Goal: Book appointment/travel/reservation

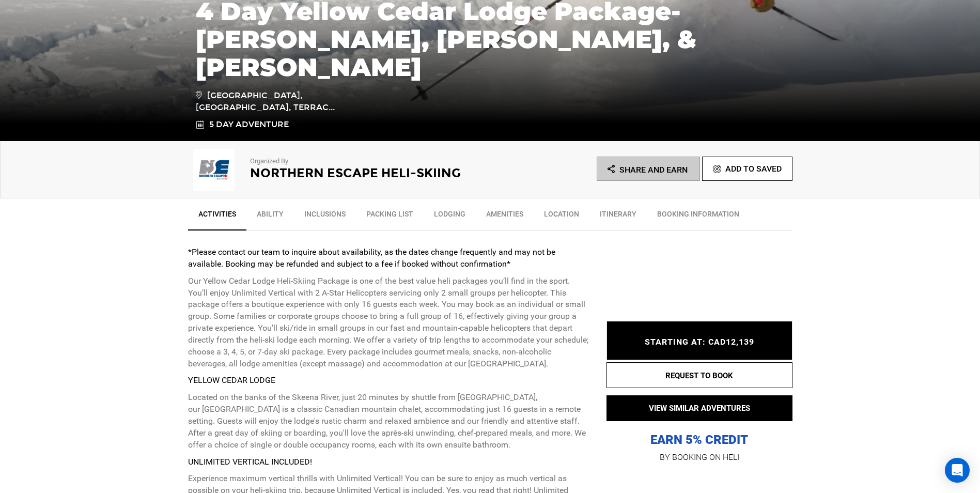
scroll to position [258, 0]
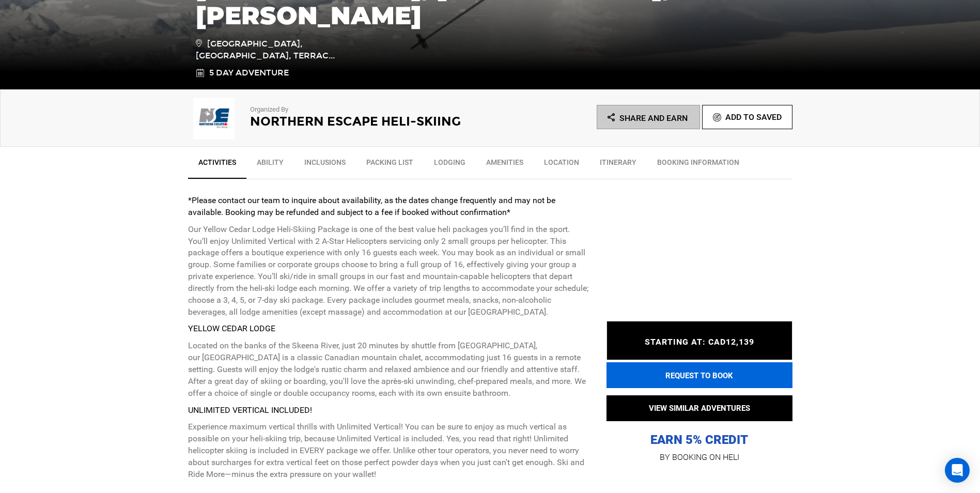
click at [695, 377] on button "REQUEST TO BOOK" at bounding box center [700, 375] width 186 height 26
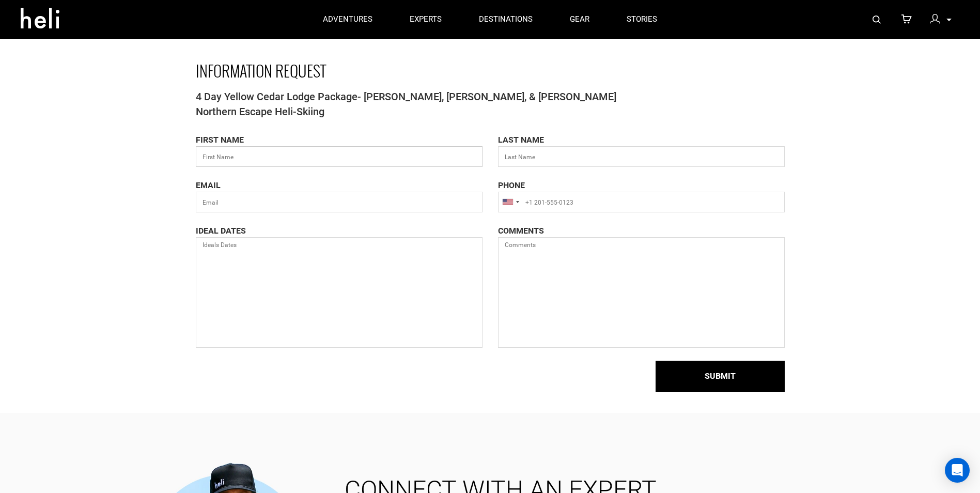
click at [279, 160] on input "text" at bounding box center [339, 156] width 287 height 21
type input "Scott"
type input "Ehrnstein"
type input "[EMAIL_ADDRESS][DOMAIN_NAME]"
type input "18055706543"
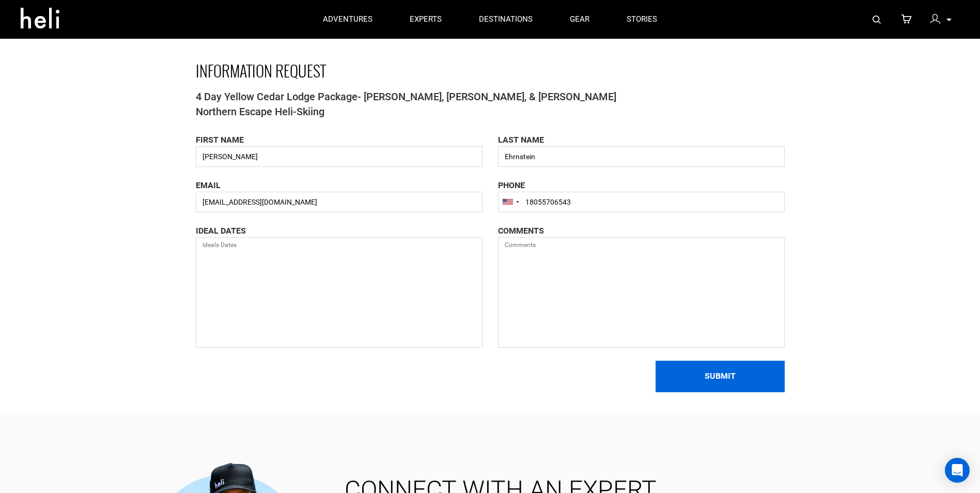
click at [713, 380] on button "SUBMIT" at bounding box center [720, 377] width 129 height 32
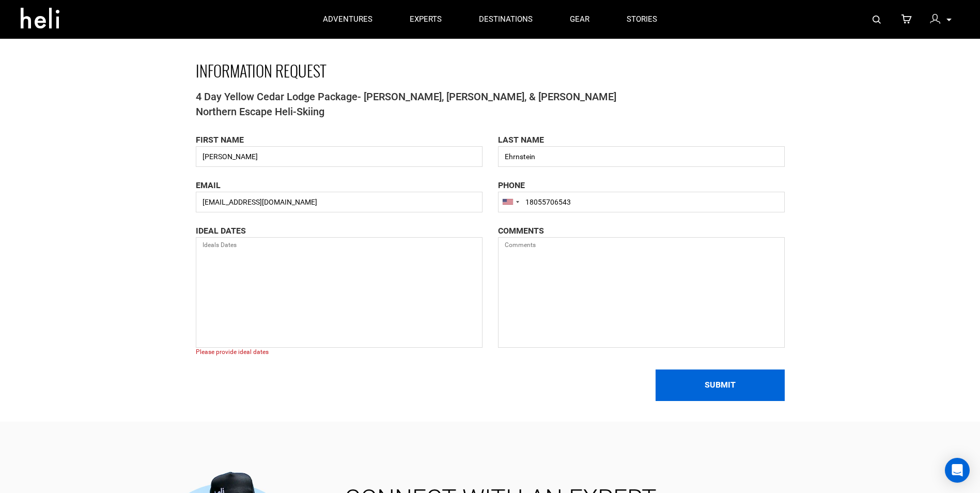
click at [723, 376] on button "SUBMIT" at bounding box center [720, 386] width 129 height 32
click at [722, 389] on button "SUBMIT" at bounding box center [720, 386] width 129 height 32
click at [711, 381] on button "SUBMIT" at bounding box center [720, 386] width 129 height 32
click at [310, 256] on textarea at bounding box center [339, 292] width 287 height 111
